Goal: Task Accomplishment & Management: Use online tool/utility

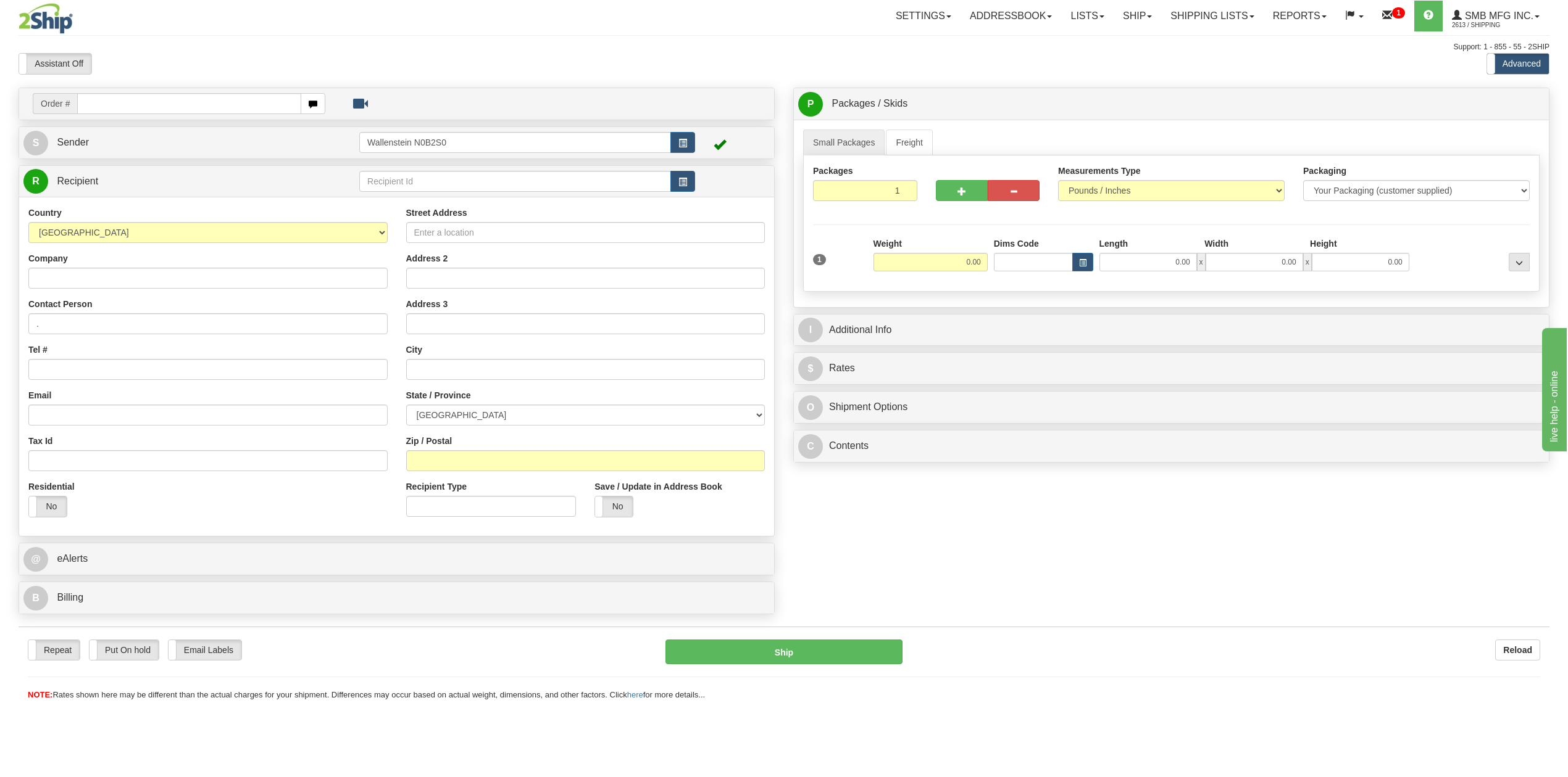
click at [894, 55] on div "Assistant On Assistant Off Do a return Do a return Previous Next Standard Advan…" at bounding box center [783, 64] width 1549 height 21
click at [910, 137] on link "Freight" at bounding box center [909, 143] width 47 height 26
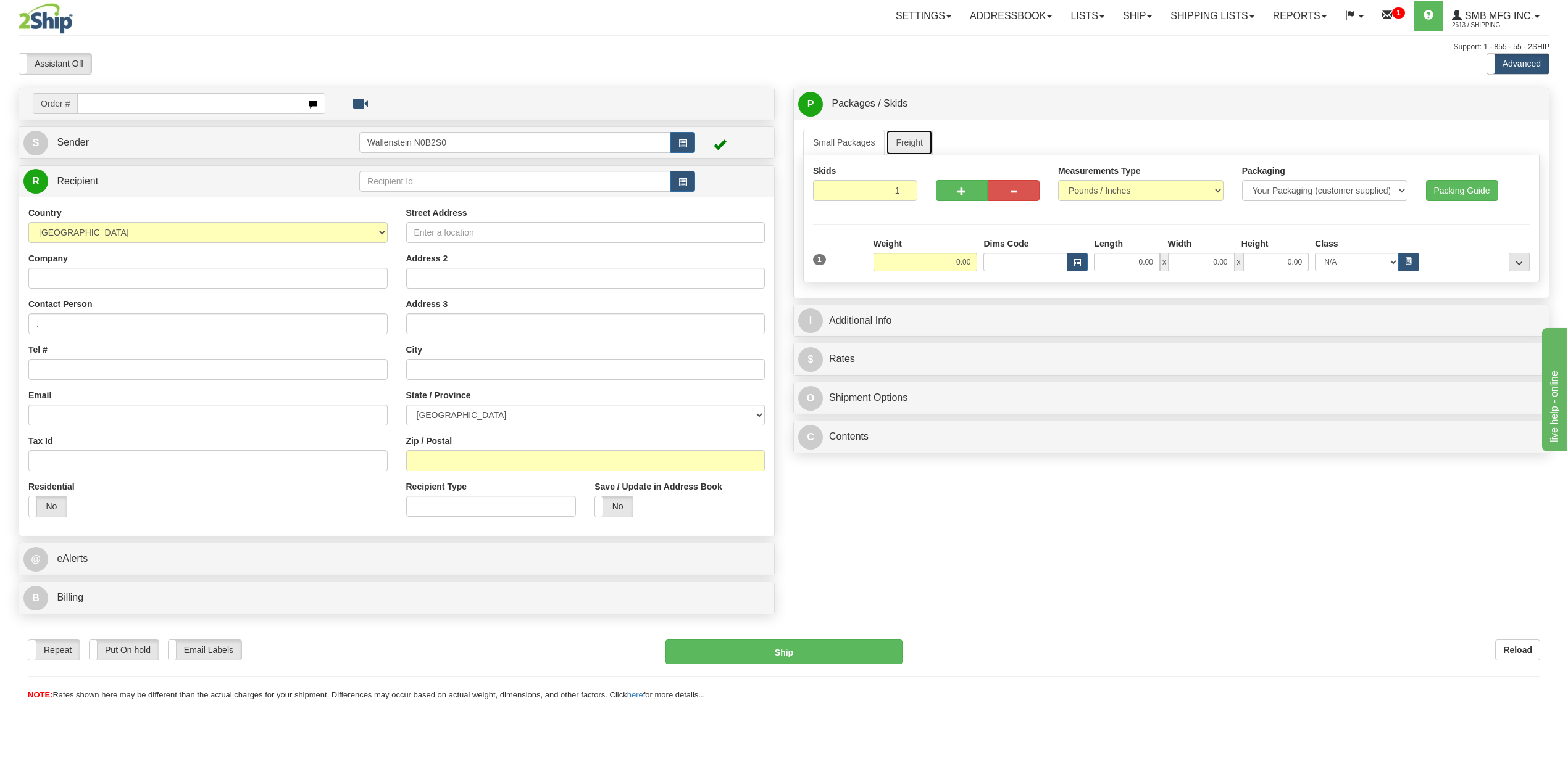
click at [909, 131] on link "Freight" at bounding box center [909, 143] width 47 height 26
click at [909, 136] on link "Freight" at bounding box center [909, 143] width 47 height 26
click at [490, 184] on input "text" at bounding box center [515, 182] width 312 height 21
click at [757, 18] on div "Settings Shipping Preferences Fields Preferences New Store Connections Addressb…" at bounding box center [916, 16] width 1265 height 31
click at [472, 182] on input "text" at bounding box center [515, 182] width 312 height 21
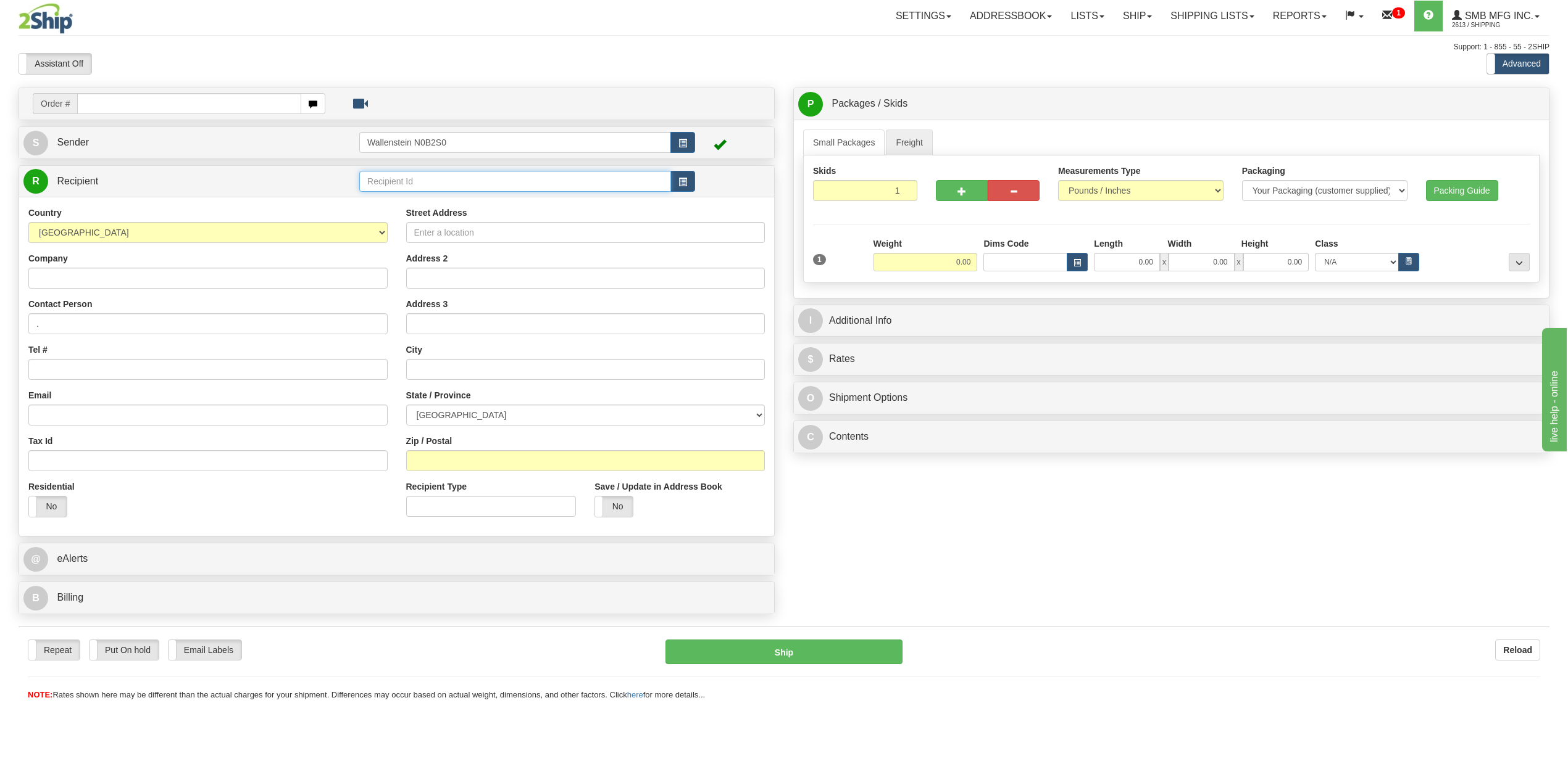
click at [415, 185] on input "text" at bounding box center [515, 182] width 312 height 21
click at [684, 179] on span "button" at bounding box center [682, 182] width 8 height 8
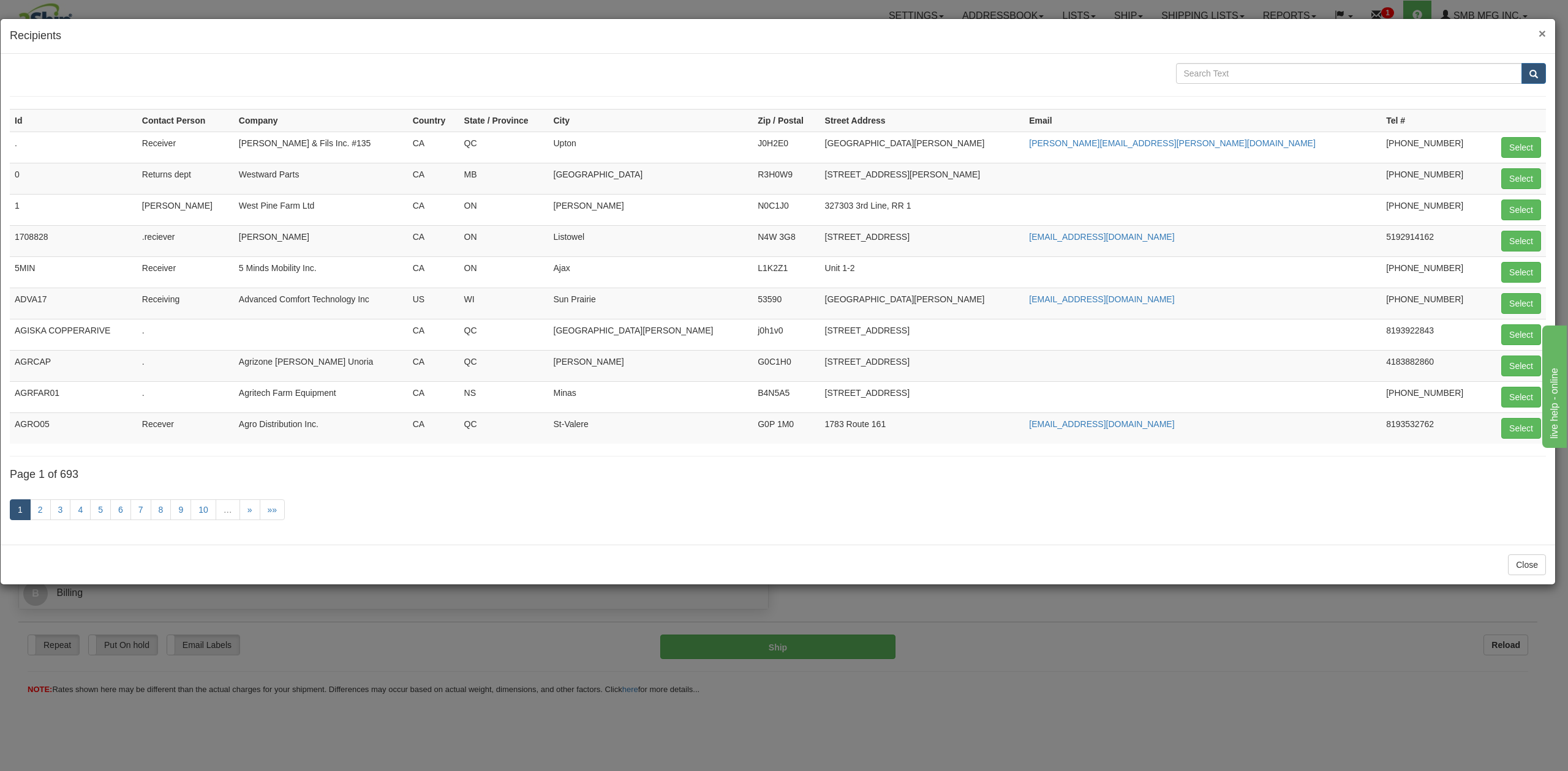
click at [1541, 34] on span "×" at bounding box center [1542, 34] width 7 height 14
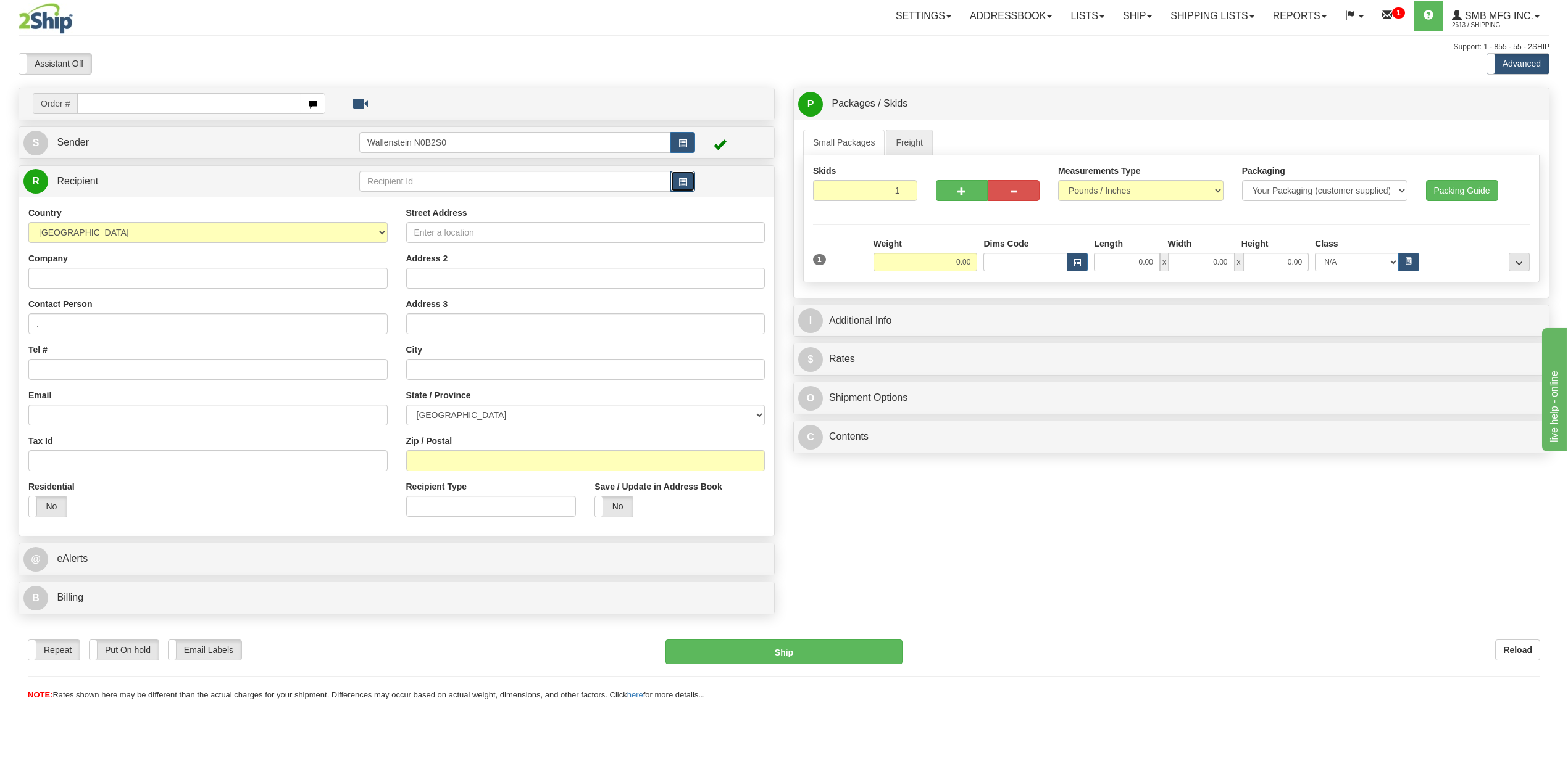
click at [693, 186] on button "button" at bounding box center [682, 182] width 25 height 21
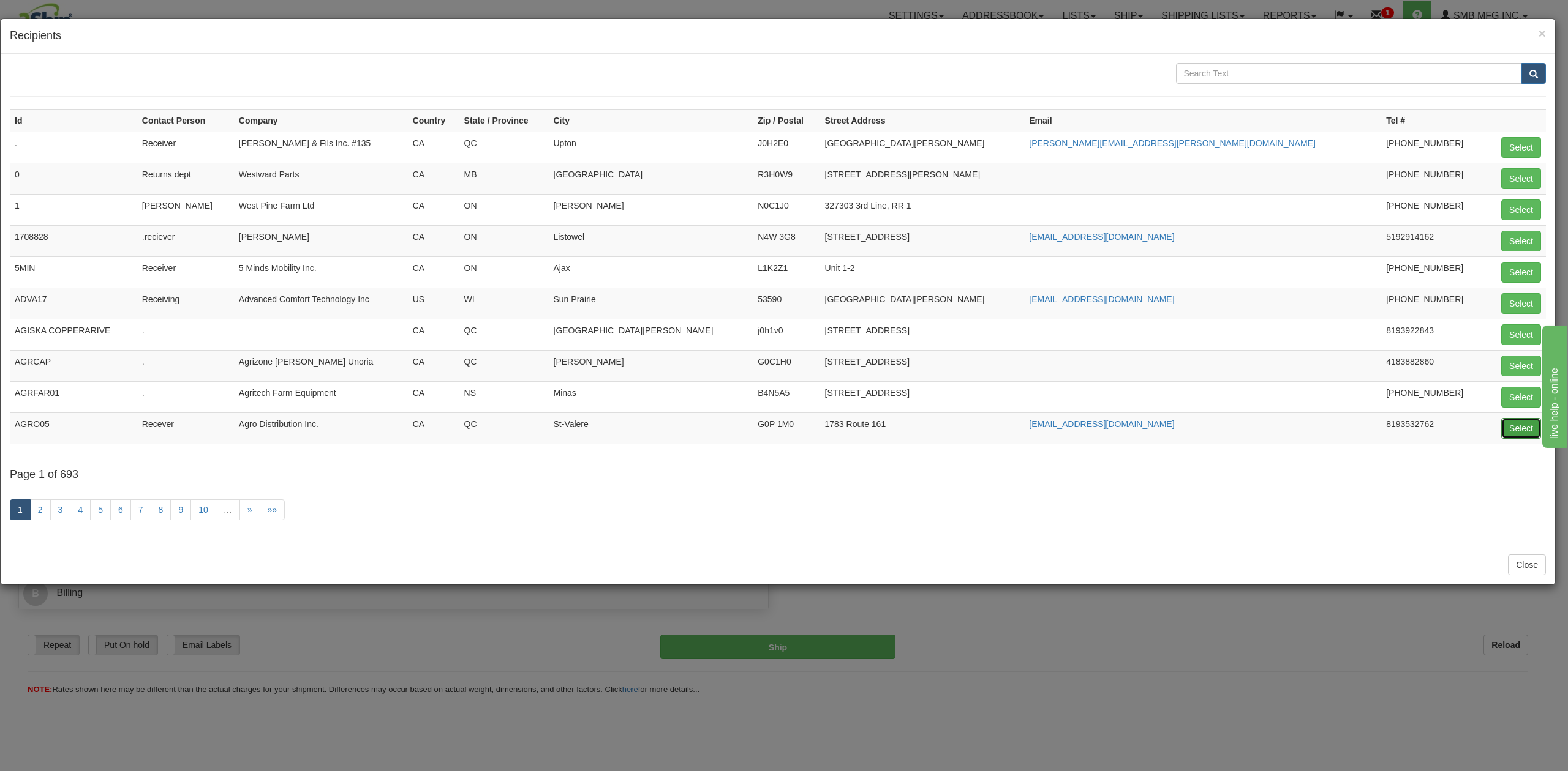
click at [1510, 433] on button "Select" at bounding box center [1521, 428] width 40 height 21
type input "AGRO05"
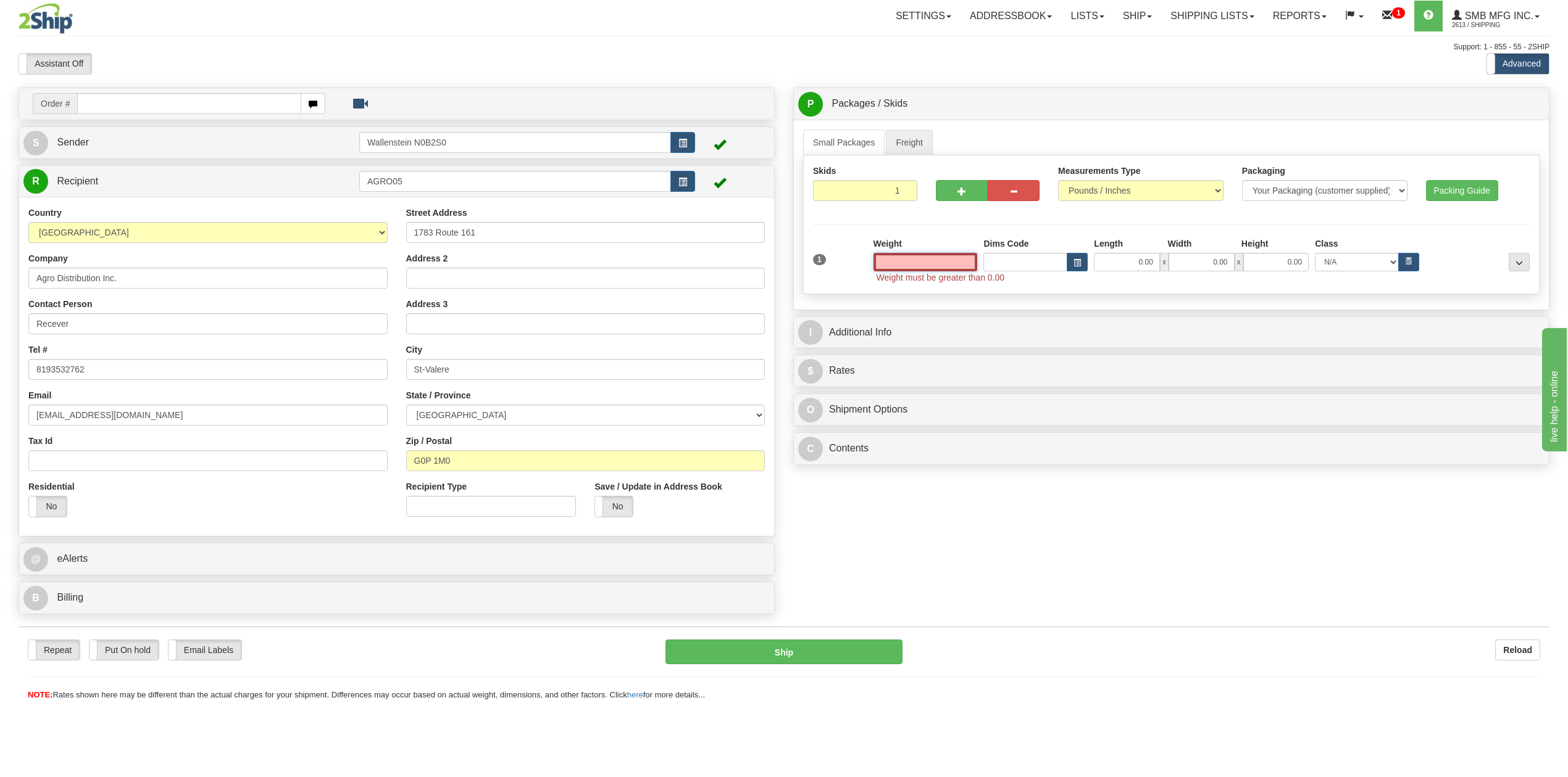
click at [894, 263] on input "text" at bounding box center [925, 262] width 104 height 18
type input "500.00"
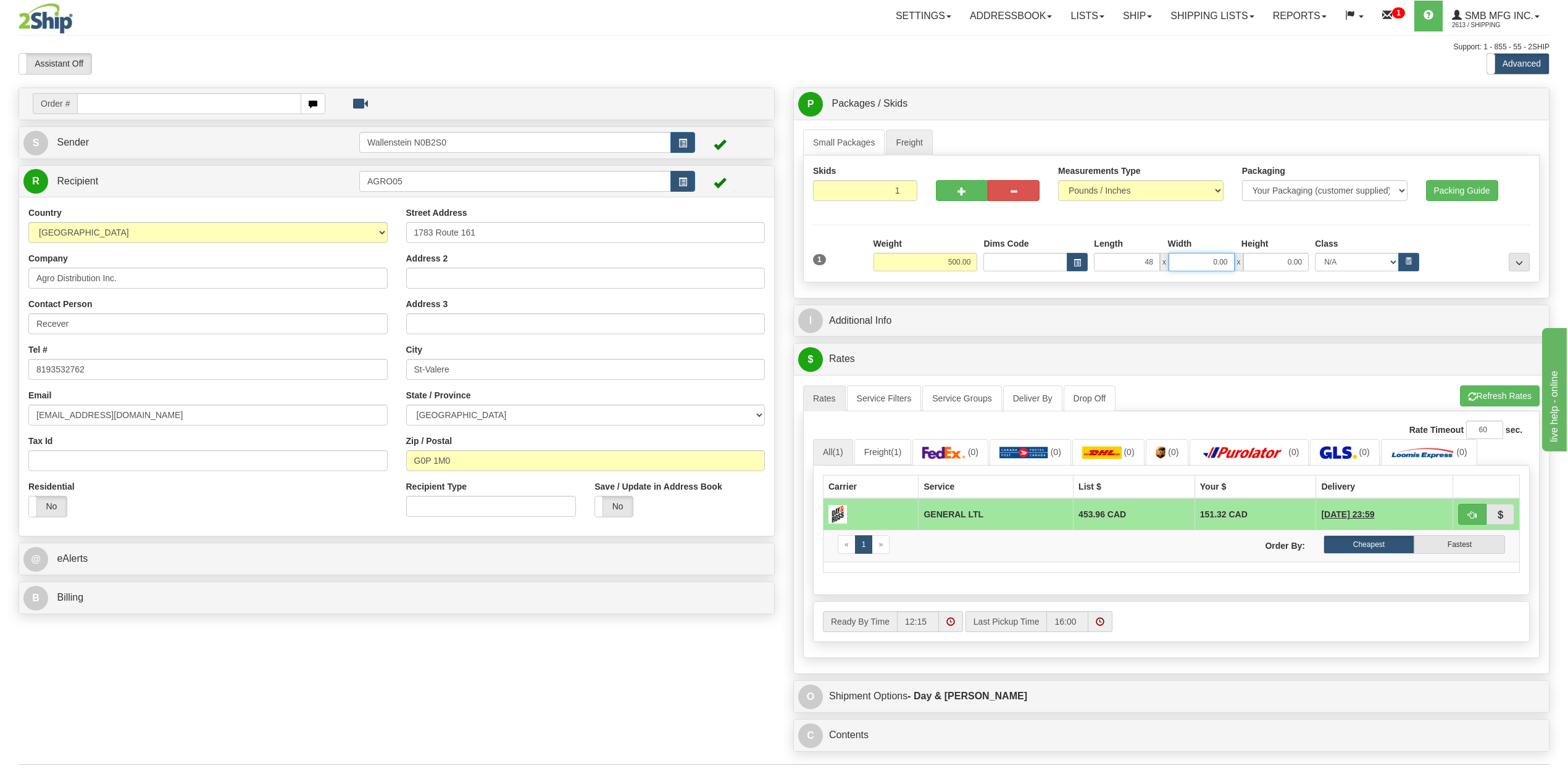
type input "48.00"
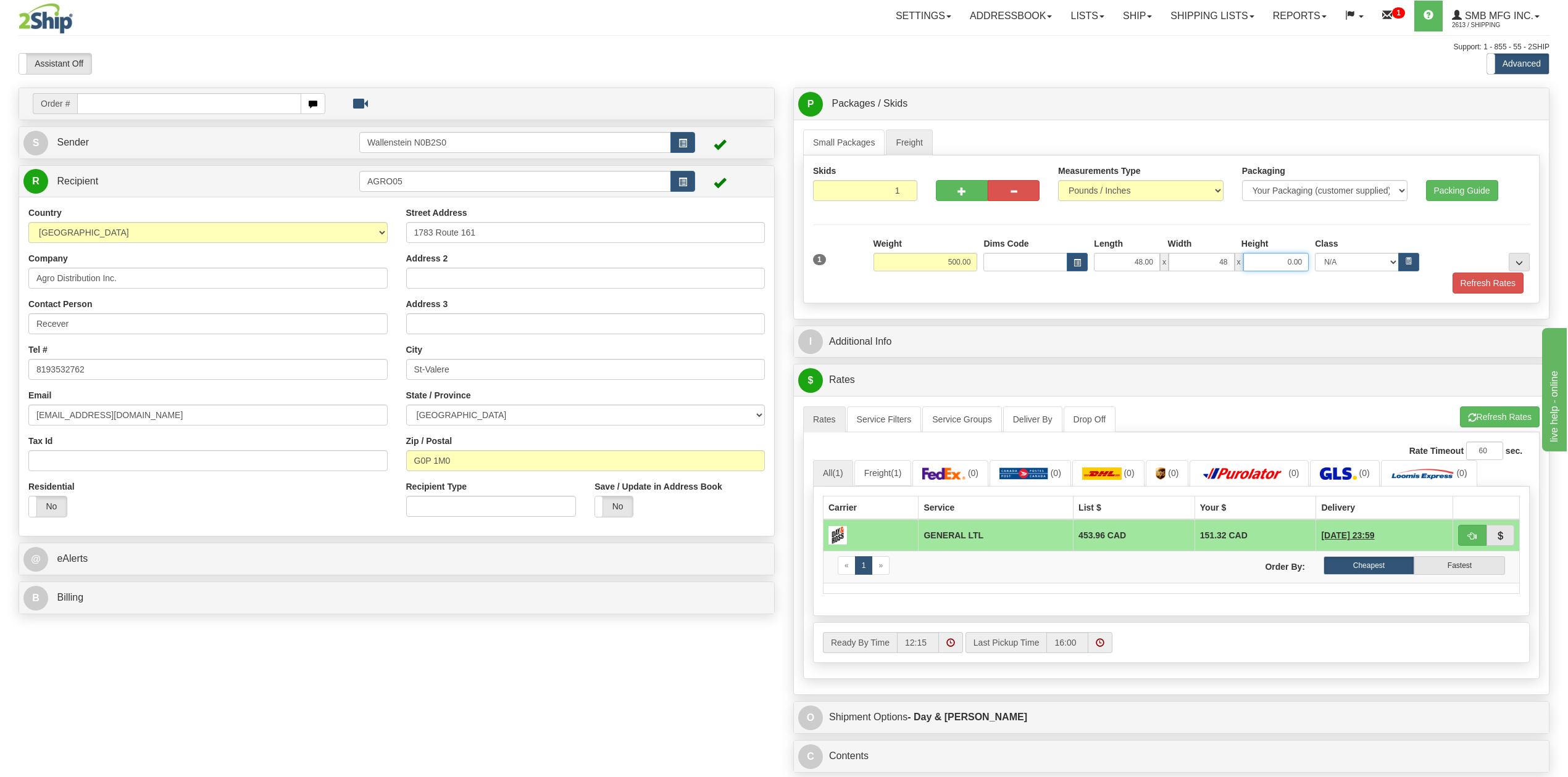
type input "48.00"
click at [1470, 284] on button "Refresh Rates" at bounding box center [1488, 283] width 71 height 21
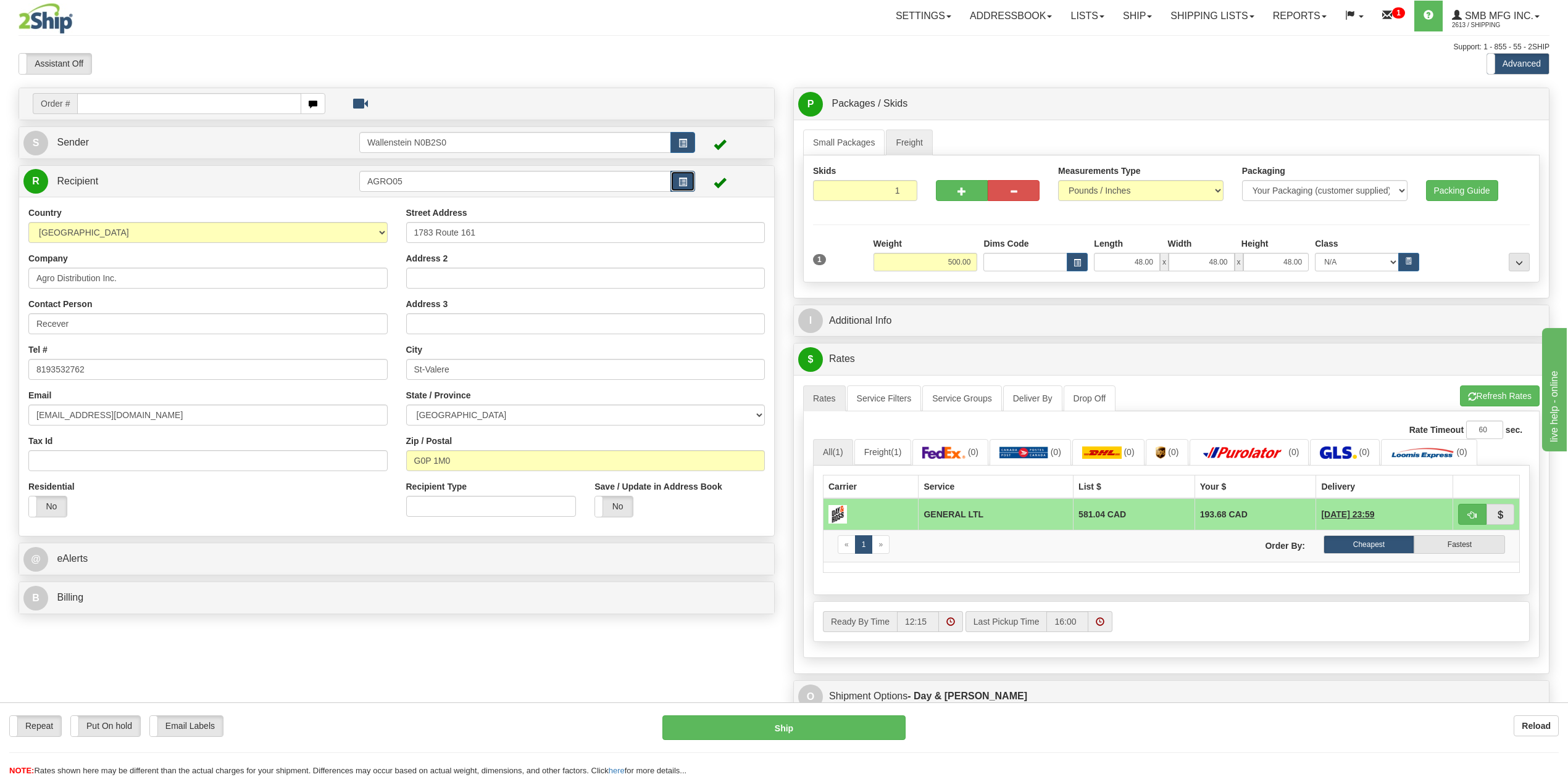
click at [689, 181] on button "button" at bounding box center [682, 182] width 25 height 21
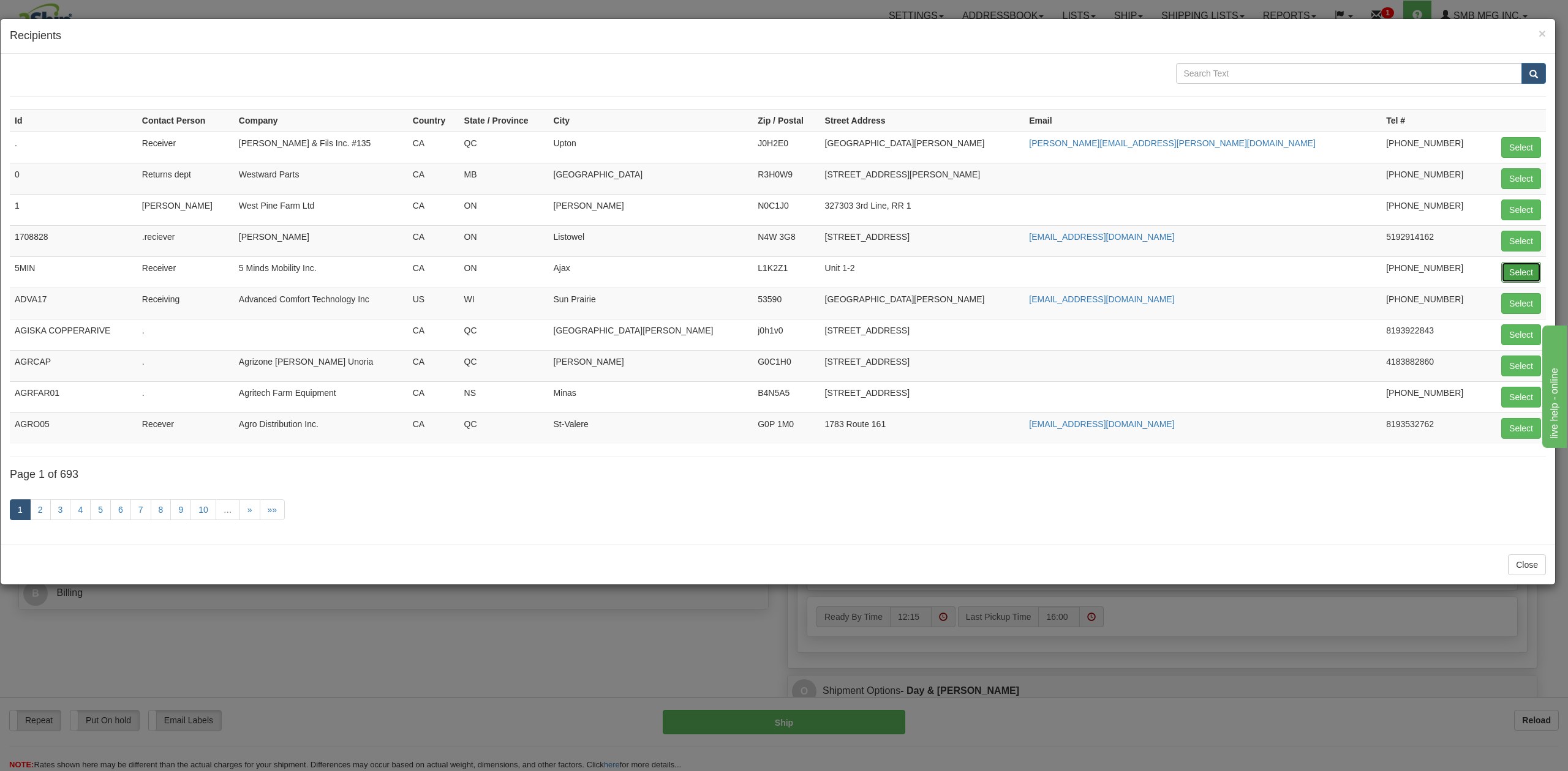
click at [1524, 272] on button "Select" at bounding box center [1521, 272] width 40 height 21
type input "5MIN"
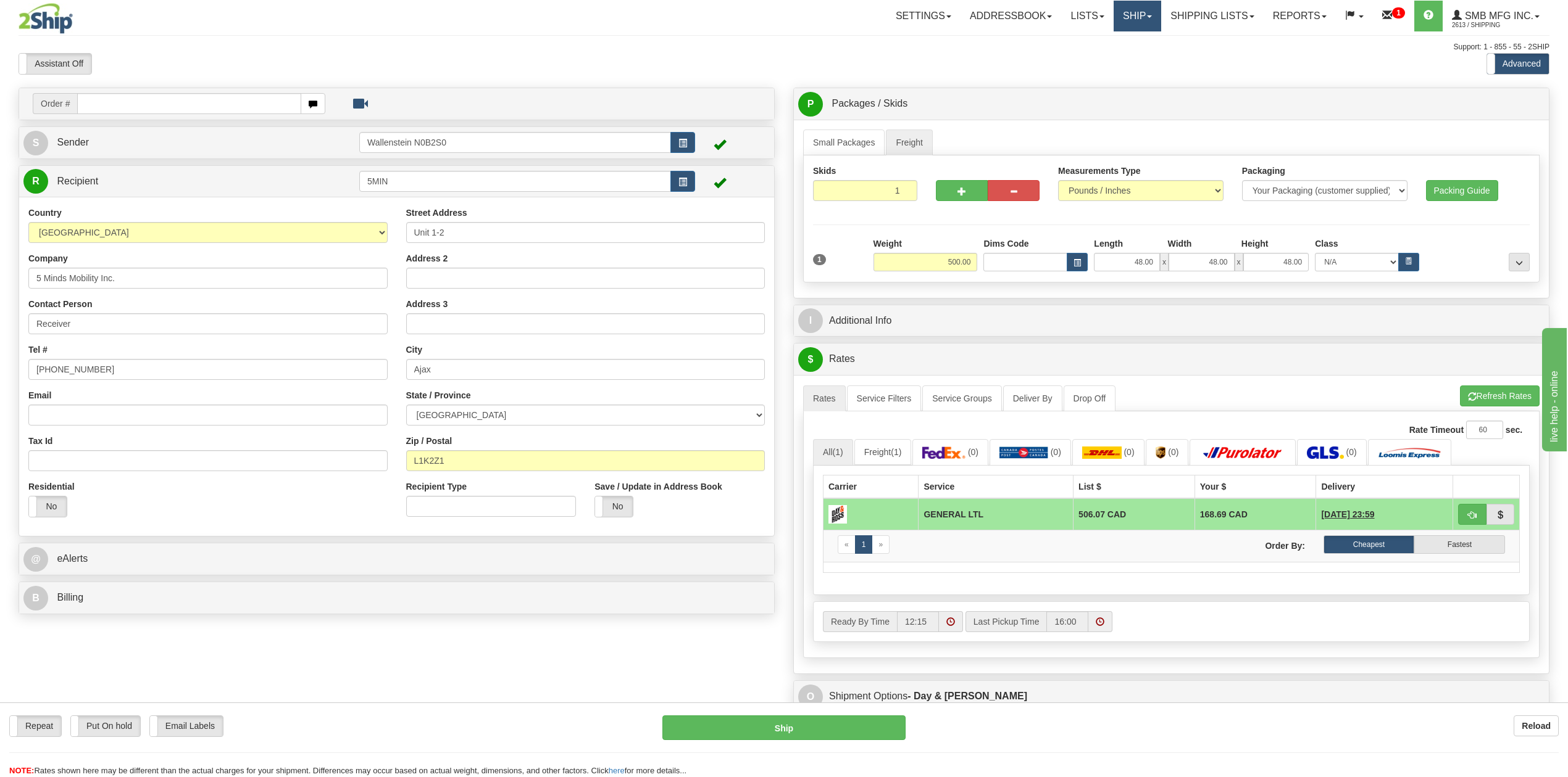
click at [1127, 6] on link "Ship" at bounding box center [1137, 16] width 48 height 31
click at [1073, 42] on span "Ship Screen" at bounding box center [1085, 43] width 47 height 10
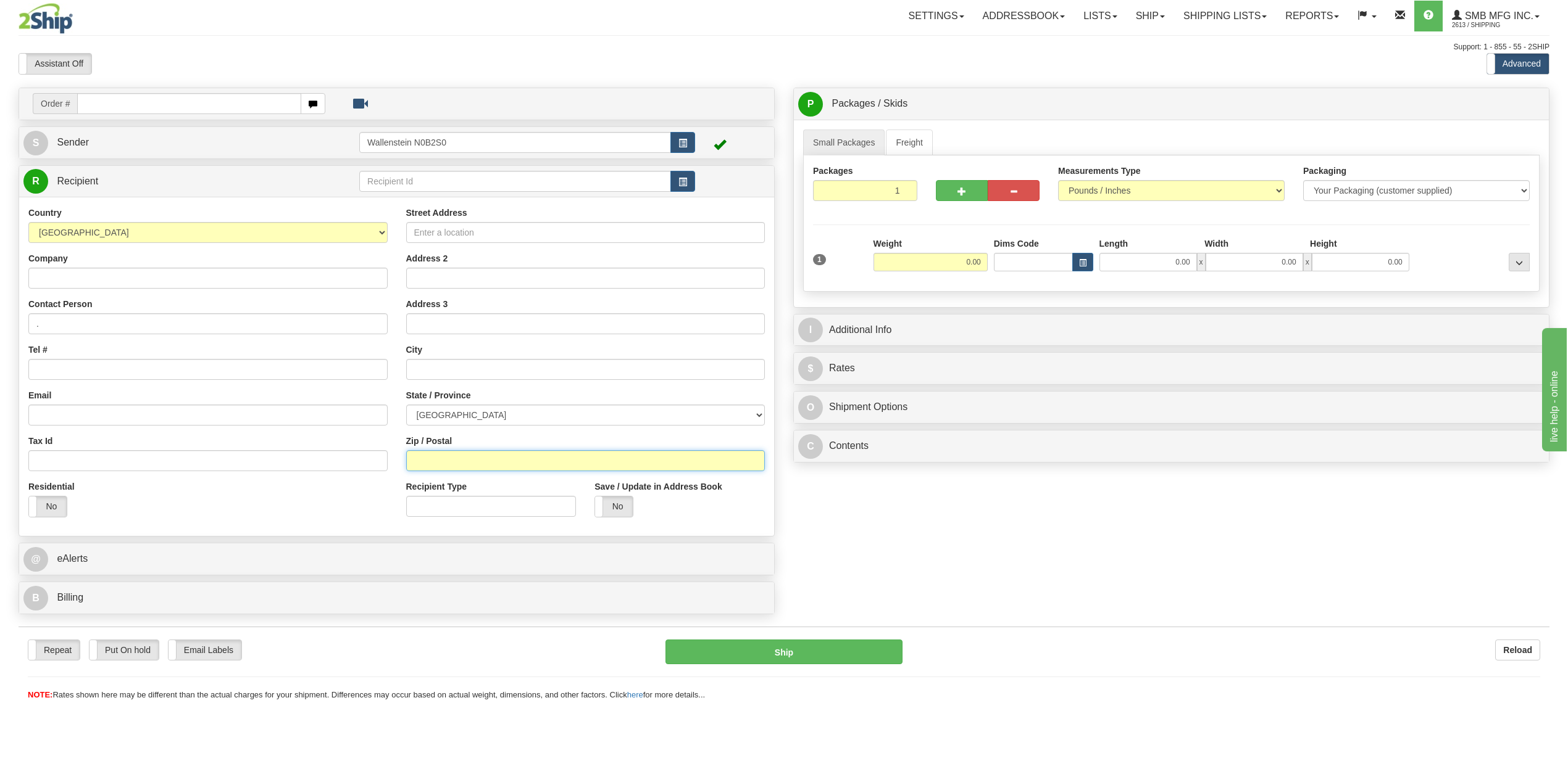
click at [457, 459] on input "Zip / Postal" at bounding box center [586, 461] width 359 height 21
paste input "G5V 3R8"
type input "G5V 3R8"
click at [543, 418] on select "[GEOGRAPHIC_DATA] [GEOGRAPHIC_DATA] [GEOGRAPHIC_DATA] [GEOGRAPHIC_DATA] [GEOGRA…" at bounding box center [586, 415] width 359 height 21
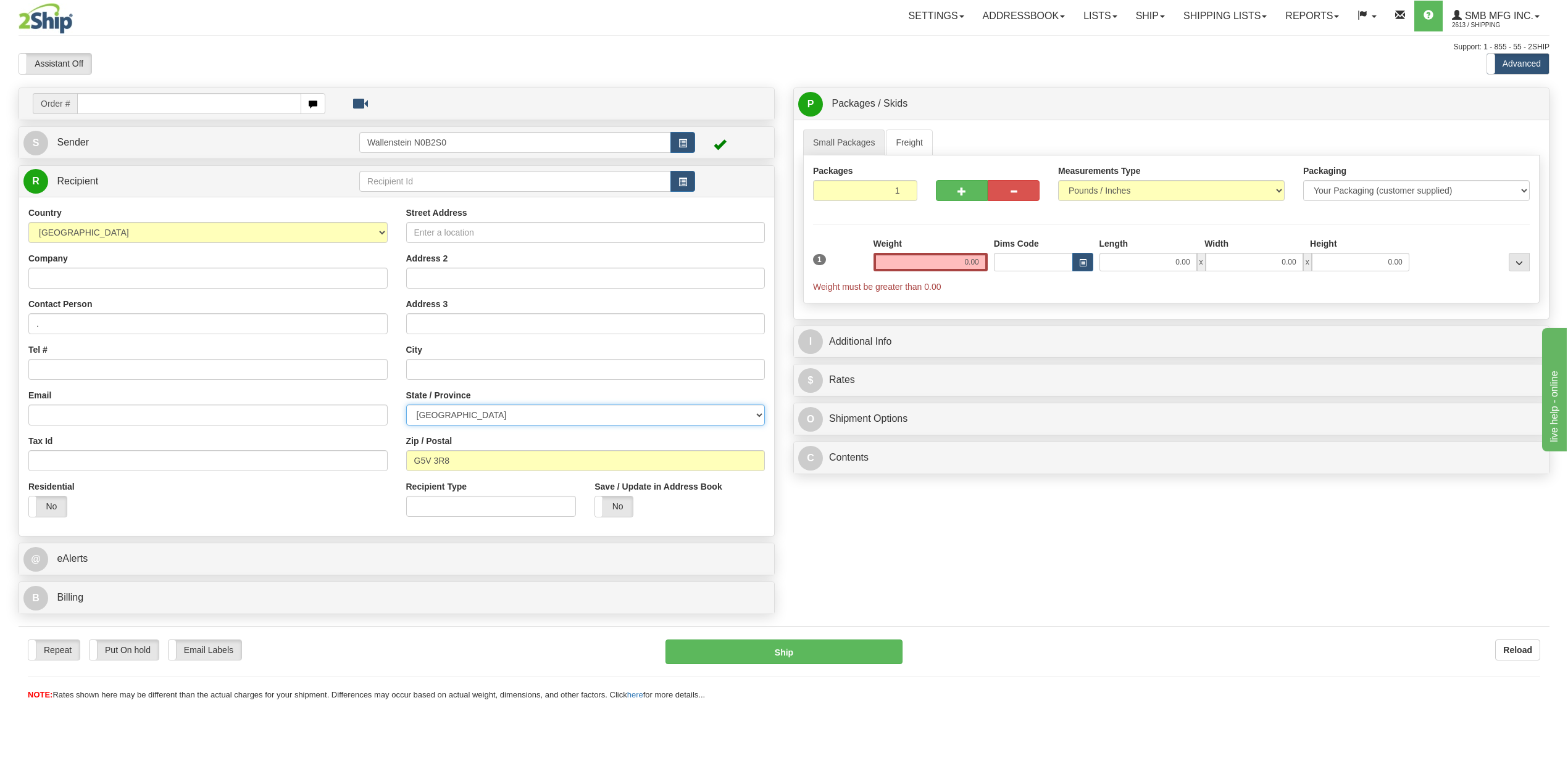
click at [541, 421] on select "[GEOGRAPHIC_DATA] [GEOGRAPHIC_DATA] [GEOGRAPHIC_DATA] [GEOGRAPHIC_DATA] [GEOGRA…" at bounding box center [586, 415] width 359 height 21
select select "QC"
click at [406, 407] on select "[GEOGRAPHIC_DATA] [GEOGRAPHIC_DATA] [GEOGRAPHIC_DATA] [GEOGRAPHIC_DATA] [GEOGRA…" at bounding box center [586, 415] width 359 height 21
click at [926, 271] on input "0.00" at bounding box center [930, 262] width 114 height 18
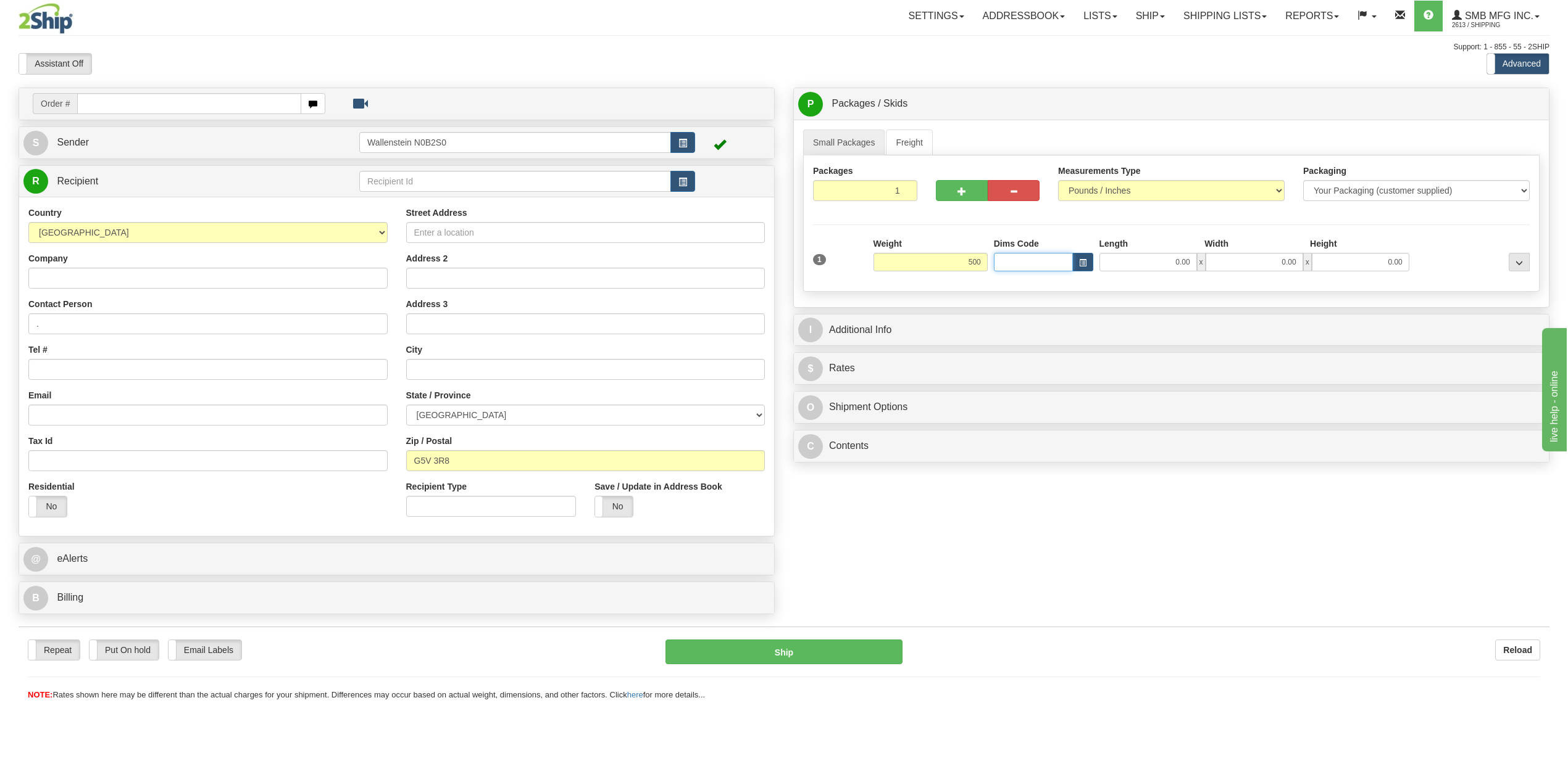
type input "500.00"
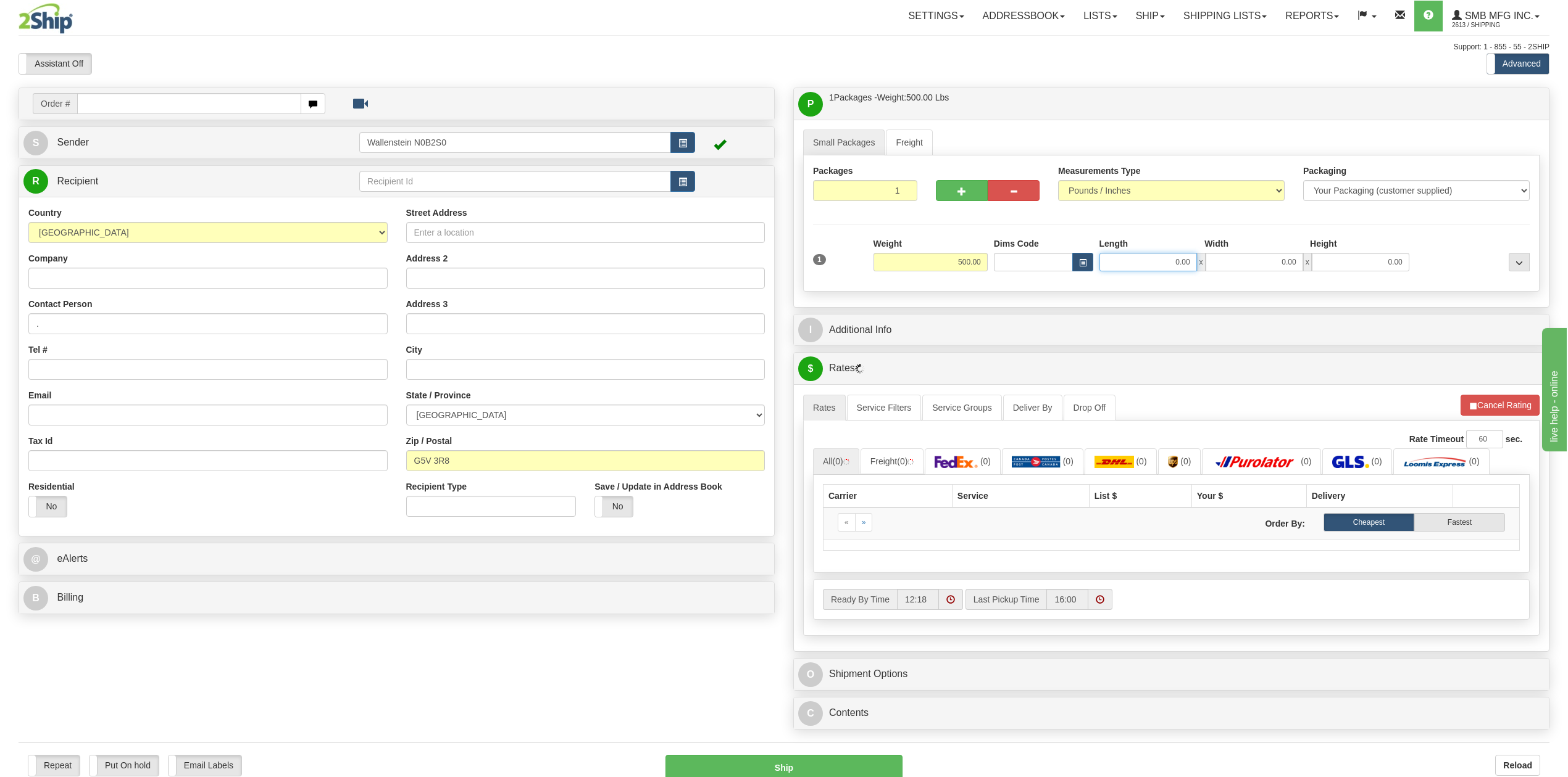
click at [1128, 266] on input "0.00" at bounding box center [1148, 262] width 98 height 18
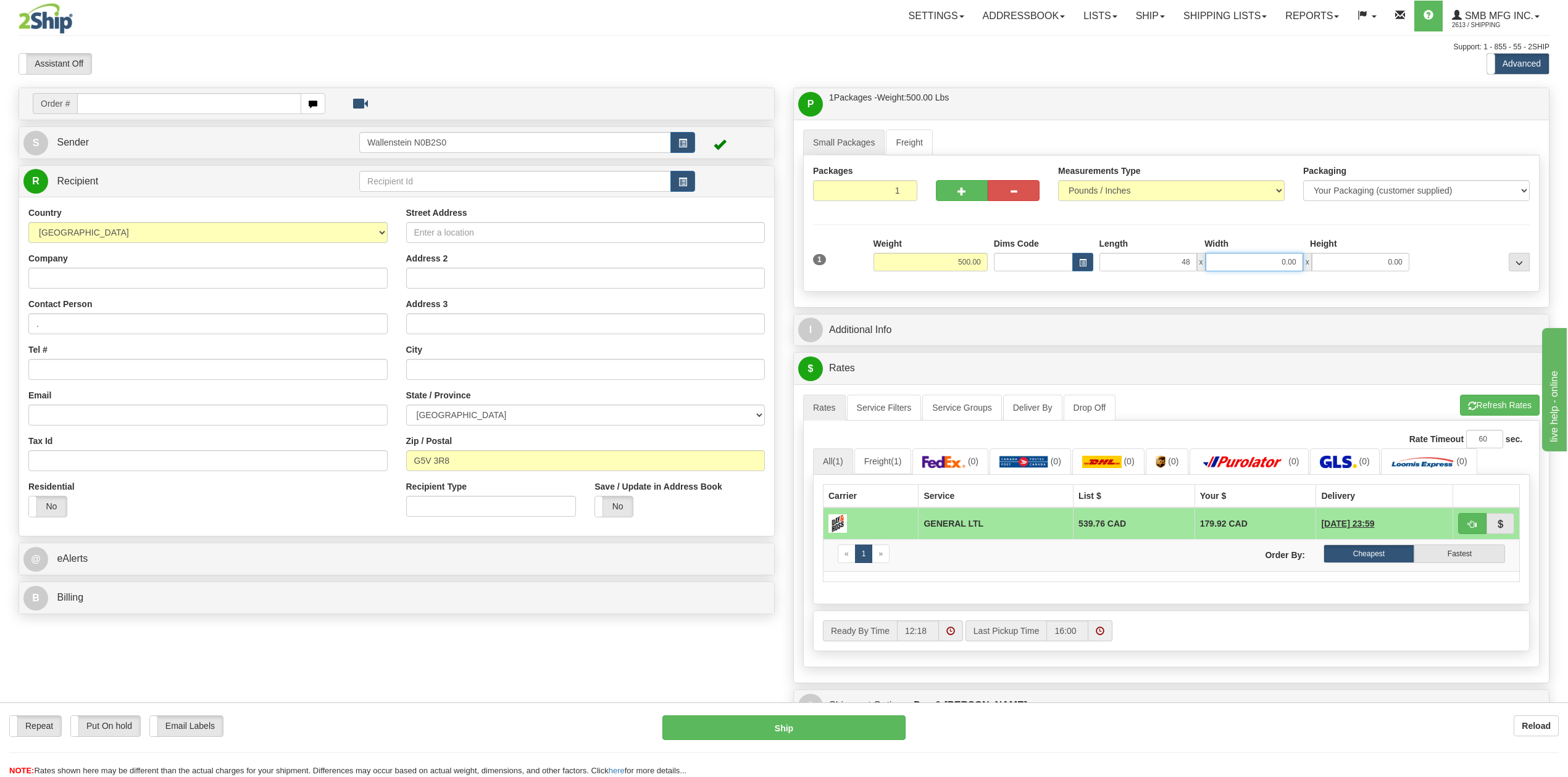
type input "48.00"
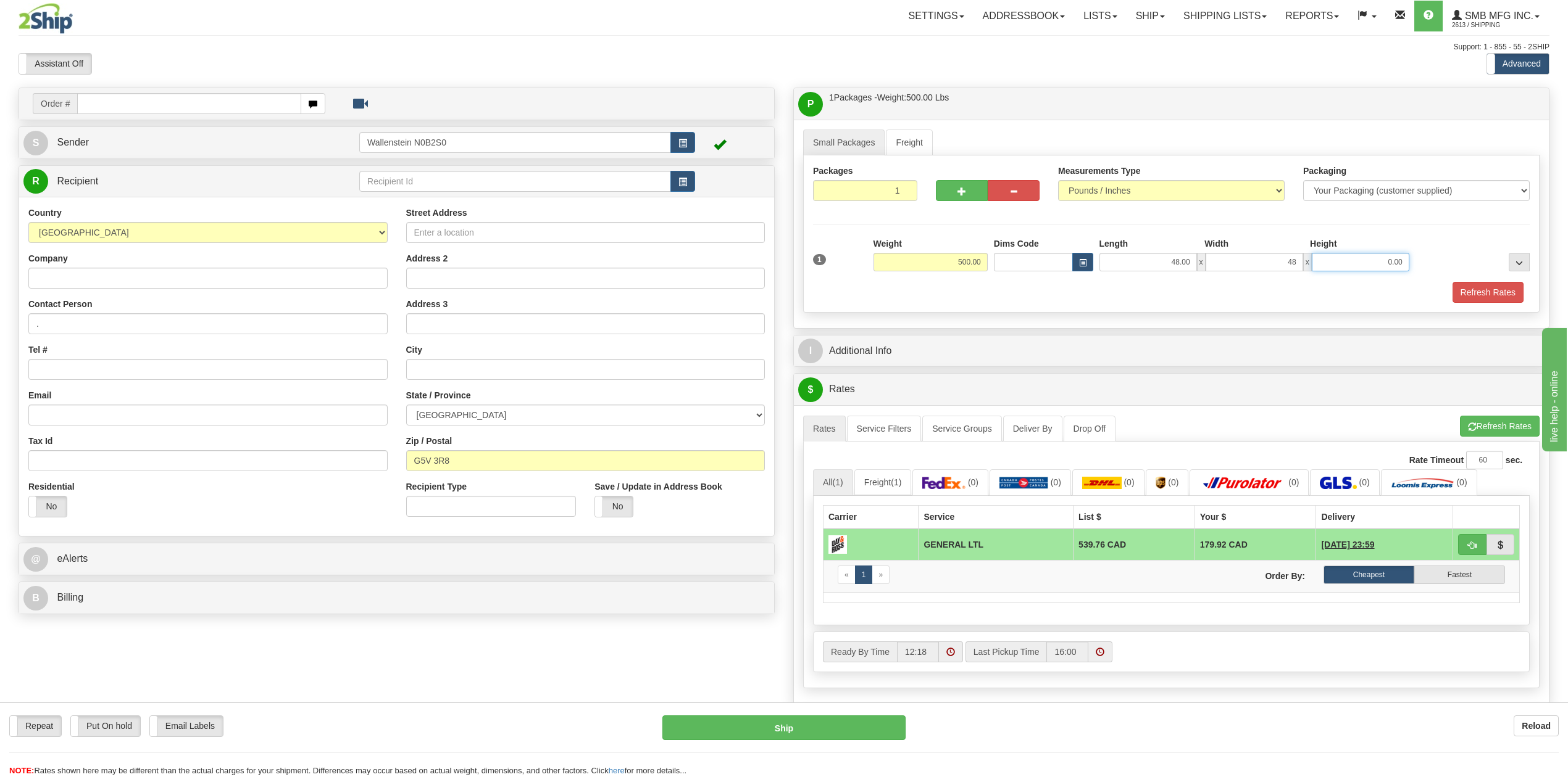
type input "48.00"
click at [1487, 311] on div "Packages 1 1 Measurements Type" at bounding box center [1171, 234] width 736 height 157
click at [1485, 297] on button "Refresh Rates" at bounding box center [1488, 292] width 71 height 21
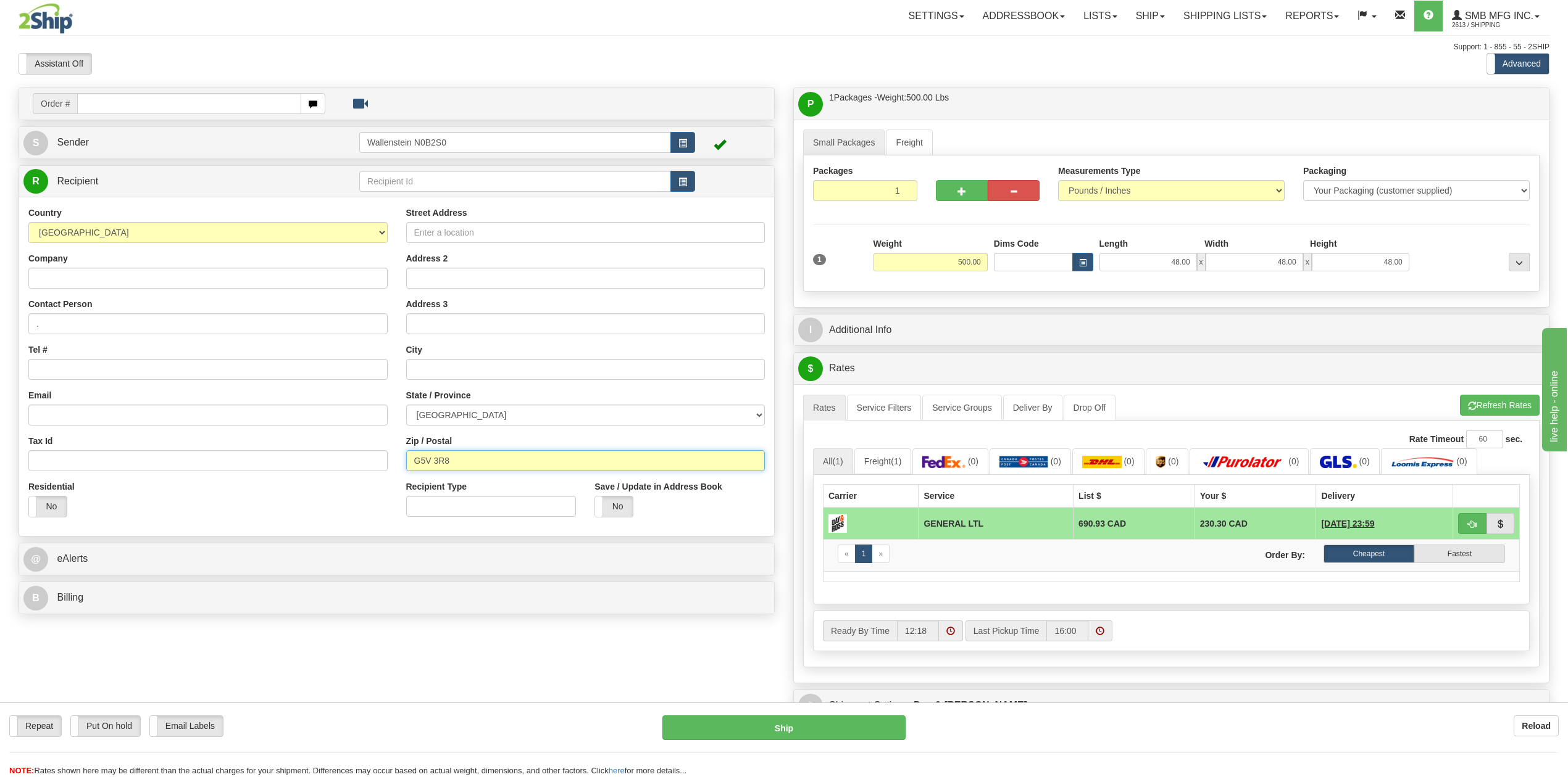
drag, startPoint x: 497, startPoint y: 461, endPoint x: 315, endPoint y: 457, distance: 182.0
click at [315, 457] on div "Country [GEOGRAPHIC_DATA] [GEOGRAPHIC_DATA] [GEOGRAPHIC_DATA] [GEOGRAPHIC_DATA]…" at bounding box center [396, 367] width 755 height 320
